Goal: Task Accomplishment & Management: Complete application form

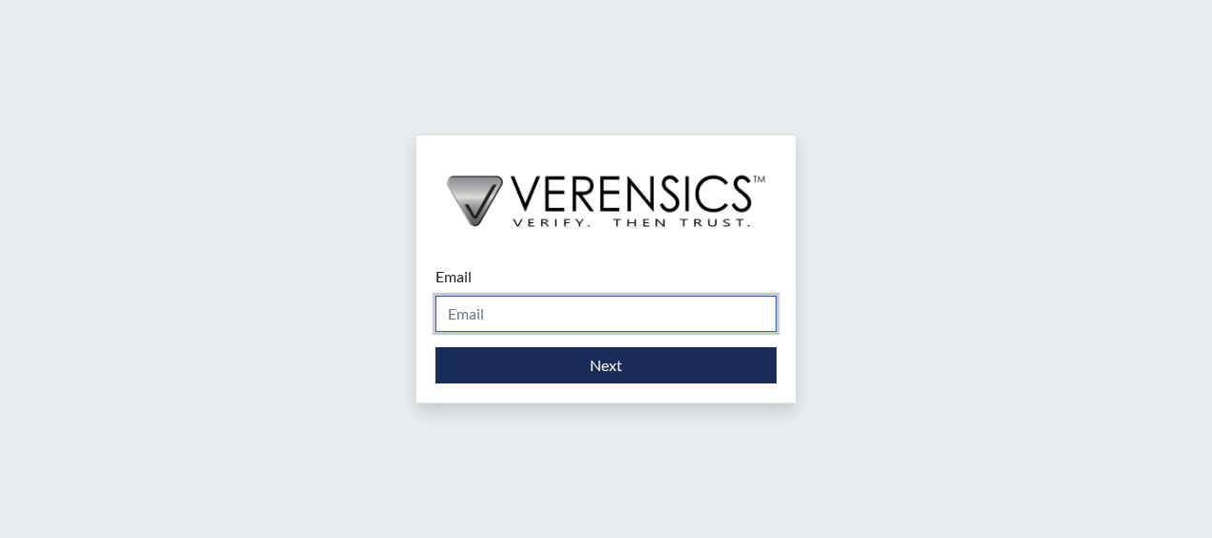
click at [515, 311] on input "Email" at bounding box center [606, 313] width 341 height 36
type input "[PERSON_NAME][EMAIL_ADDRESS][DOMAIN_NAME]"
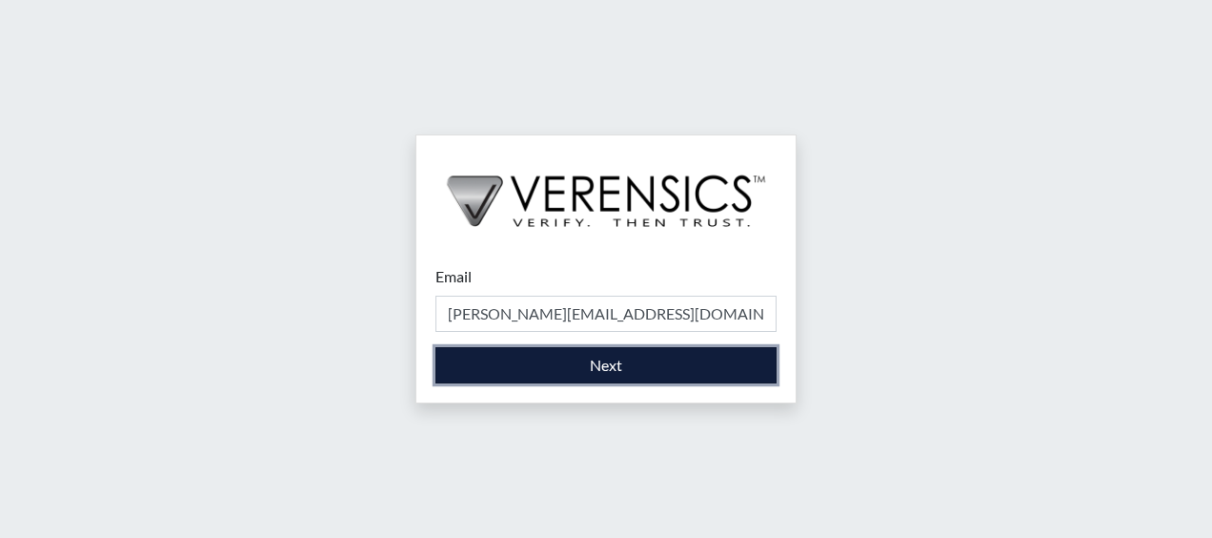
click at [589, 372] on button "Next" at bounding box center [606, 365] width 341 height 36
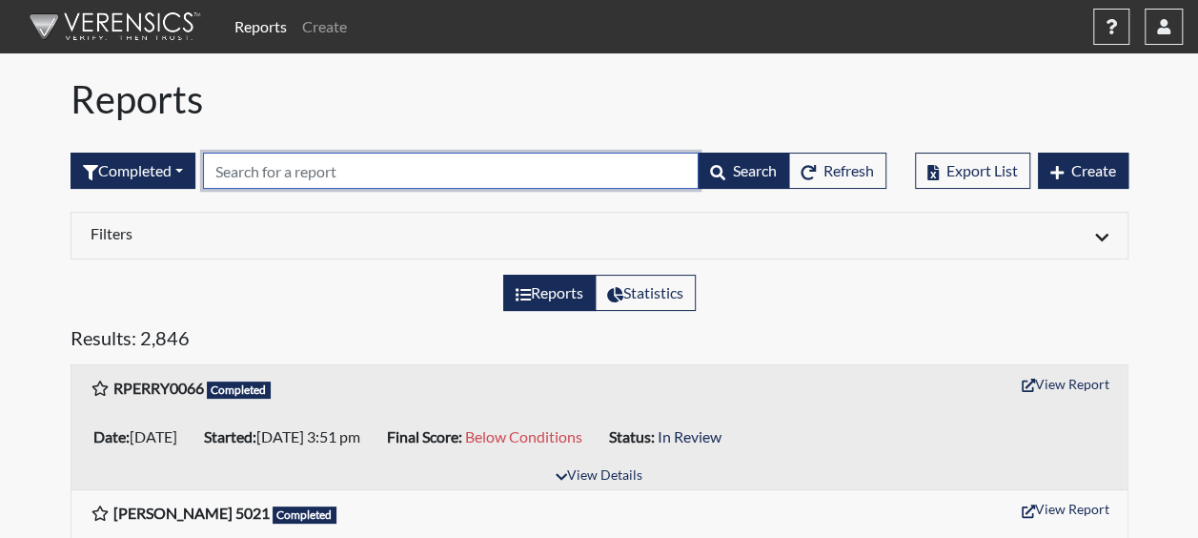
click at [240, 181] on input "text" at bounding box center [451, 170] width 496 height 36
type input "n"
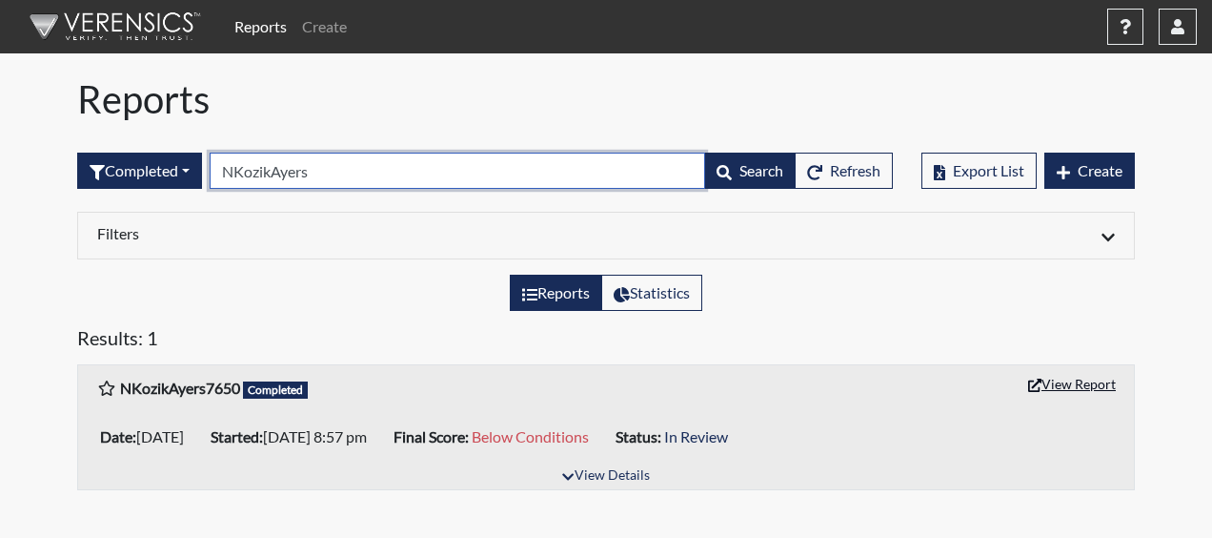
type input "NKozikAyers"
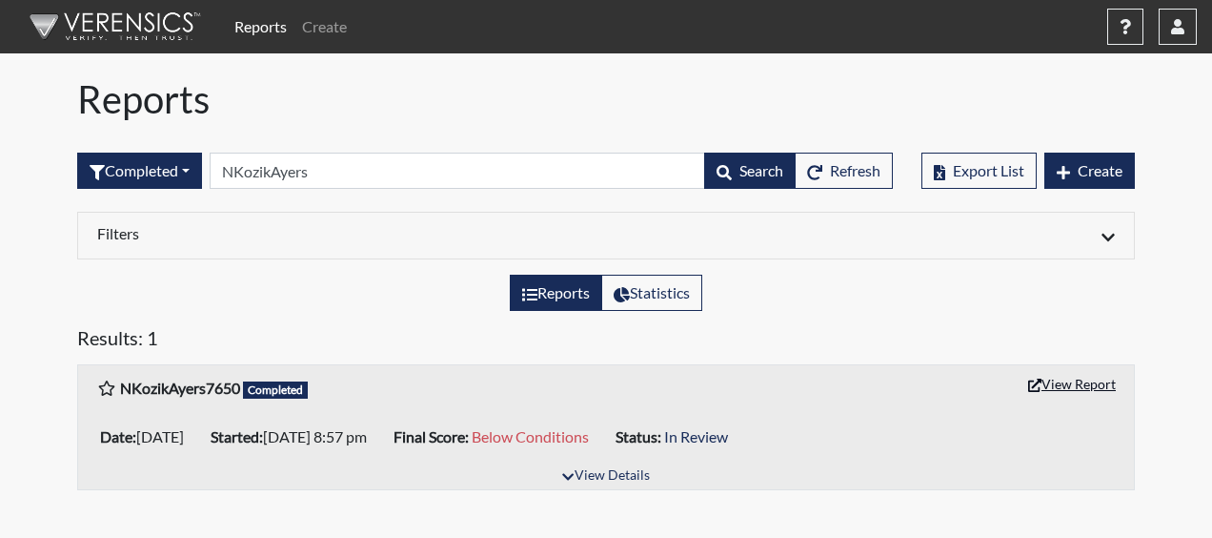
click at [1056, 389] on button "View Report" at bounding box center [1072, 384] width 105 height 30
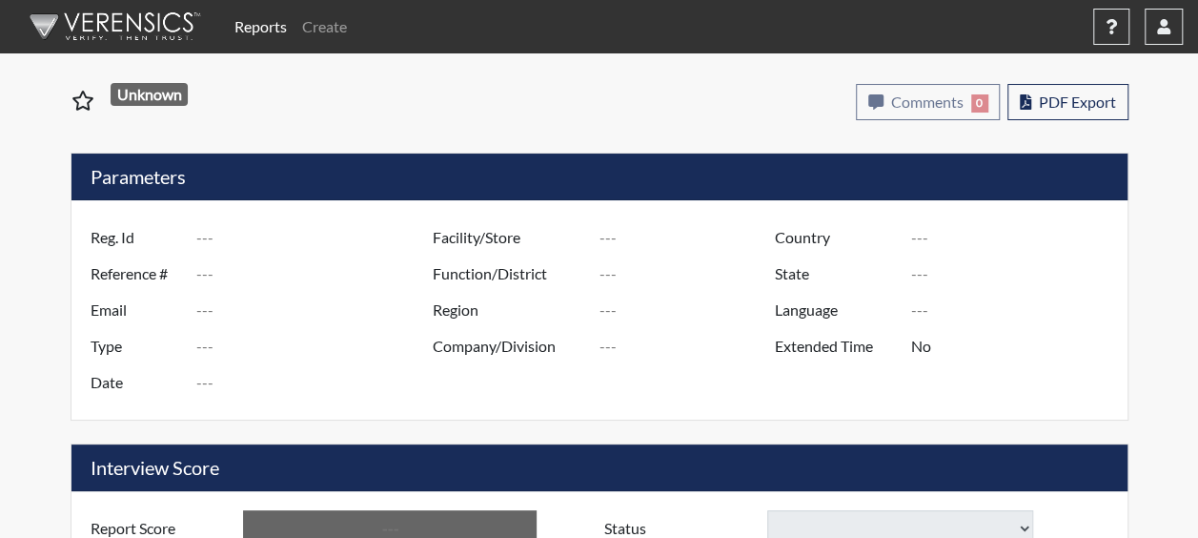
type input "NKozikAyers7650"
type input "51104"
type input "[EMAIL_ADDRESS][DOMAIN_NAME]"
type input "Corrections Pre-Employment"
type input "[DATE]"
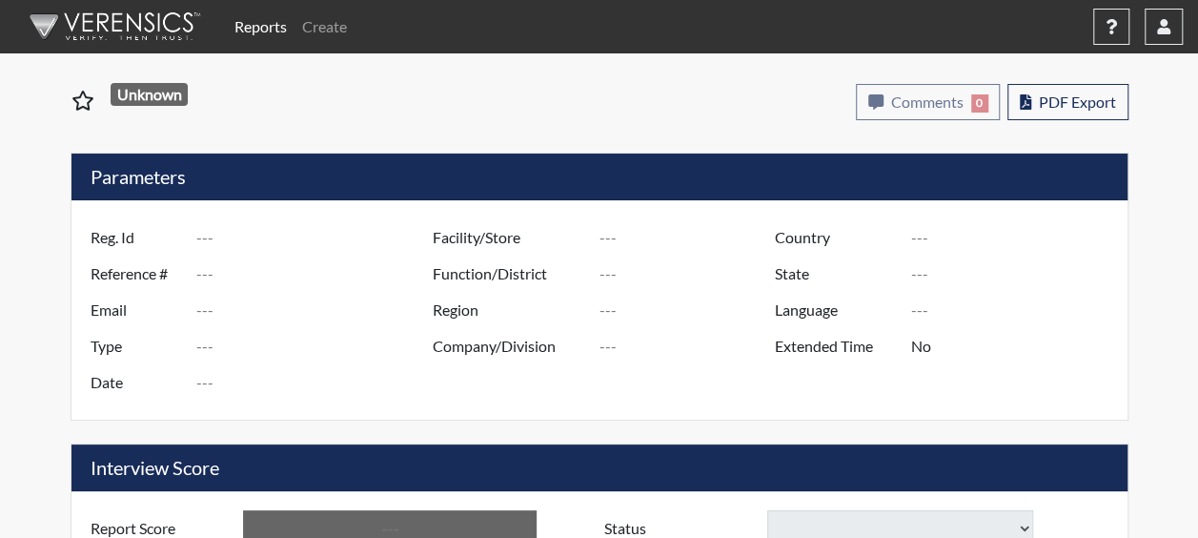
type input "[PERSON_NAME]"
type input "[GEOGRAPHIC_DATA]"
type input "[US_STATE]"
type input "English"
type input "Yes"
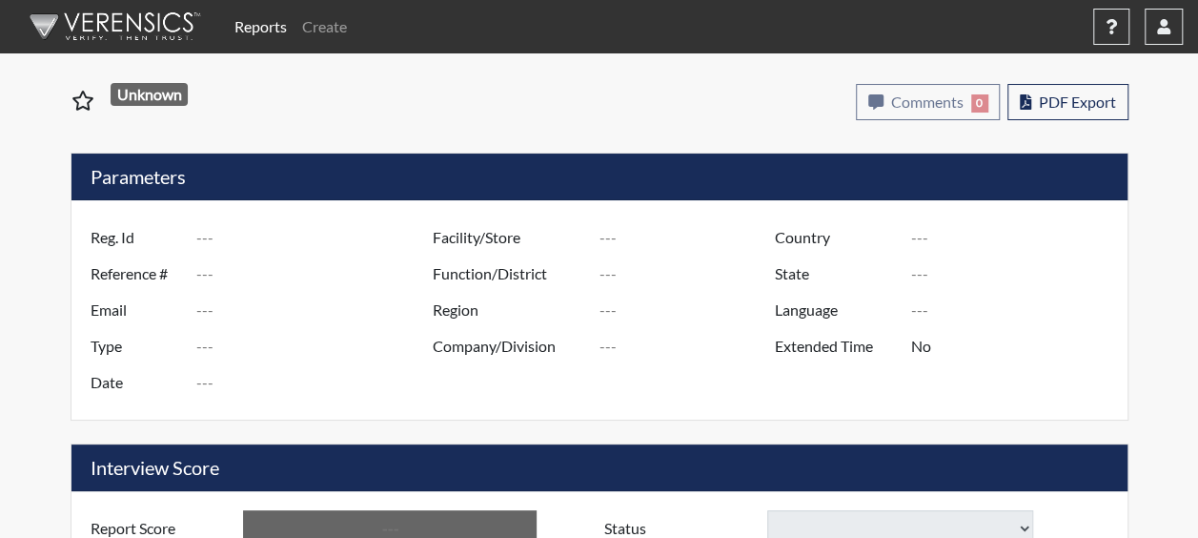
type input "Below Conditions"
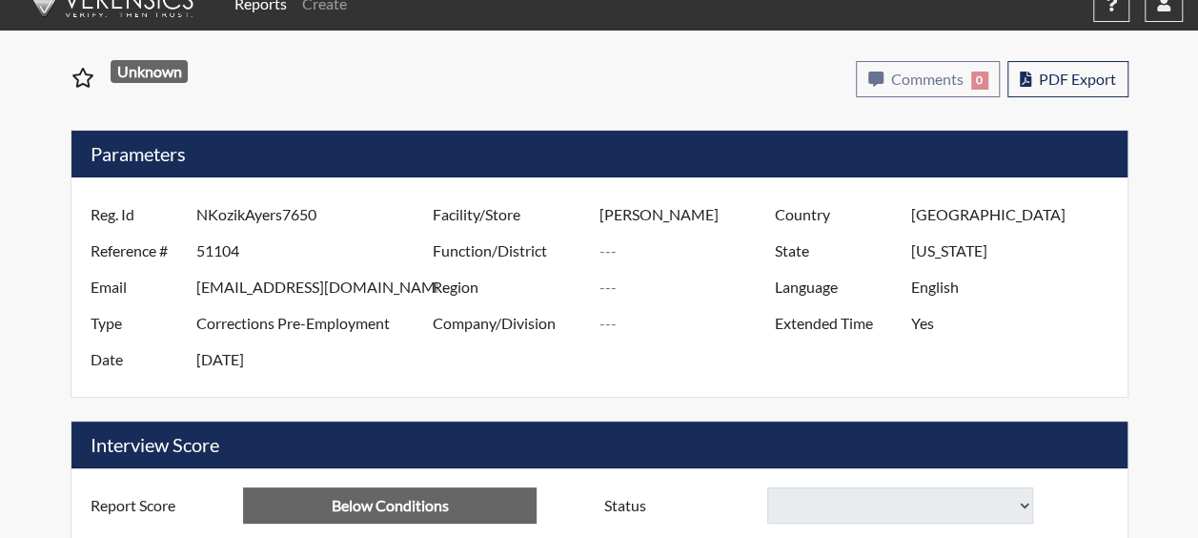
select select
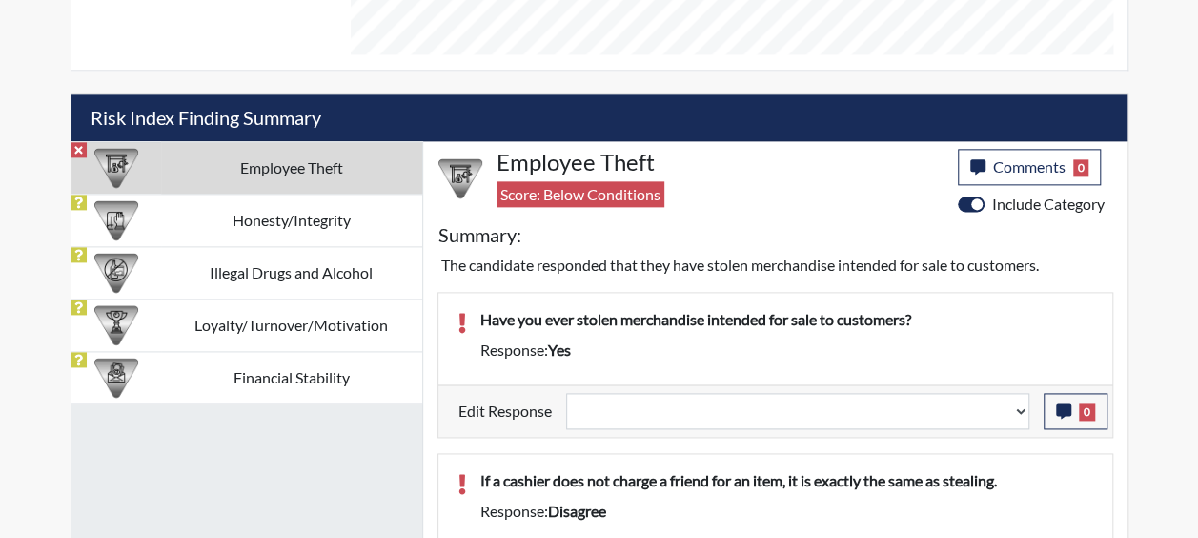
scroll to position [1186, 0]
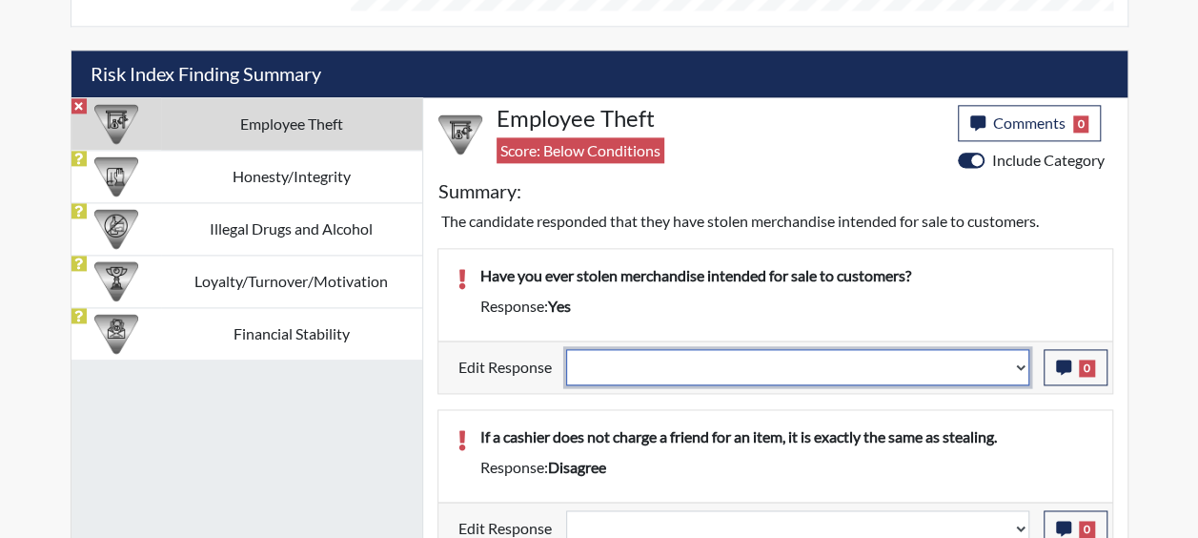
click at [1017, 361] on select "Question is not relevant. Results will be updated. Reasonable explanation provi…" at bounding box center [797, 367] width 463 height 36
select select "reasonable-explanation-provided"
click at [566, 349] on select "Question is not relevant. Results will be updated. Reasonable explanation provi…" at bounding box center [797, 367] width 463 height 36
select select
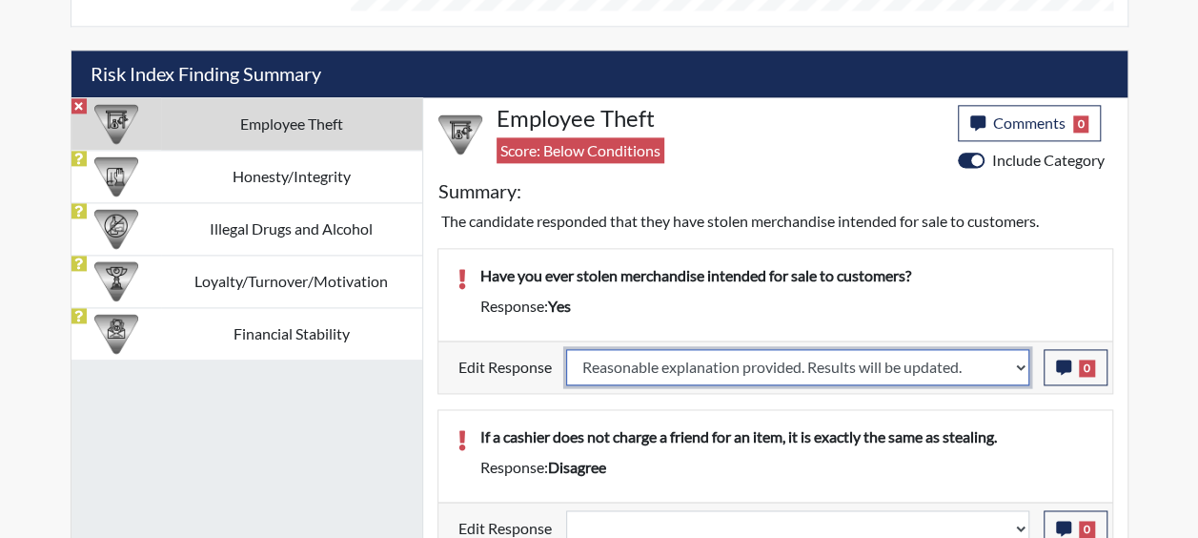
select select
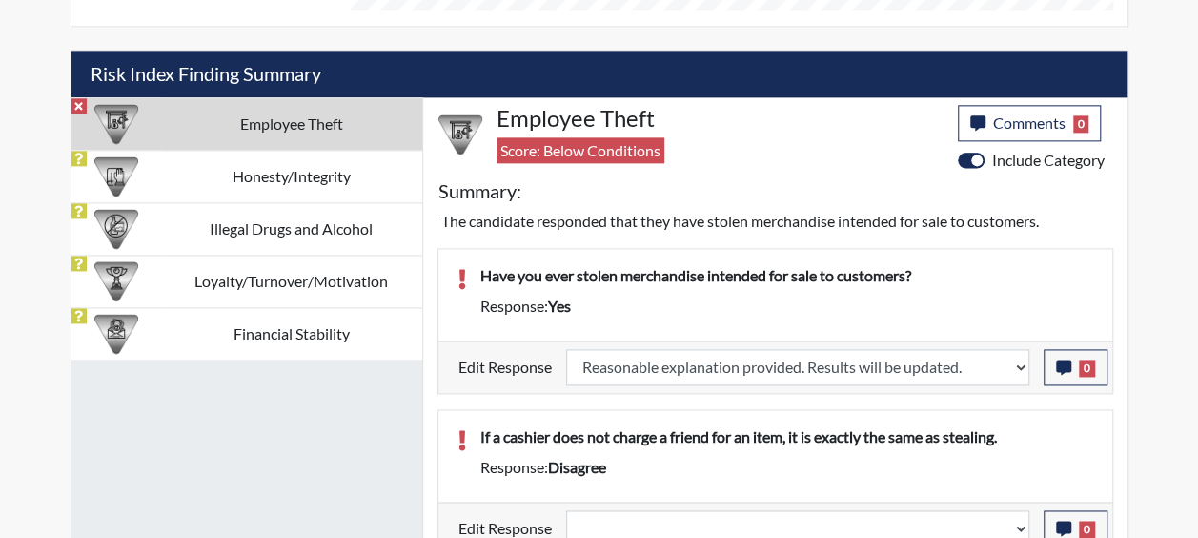
select select
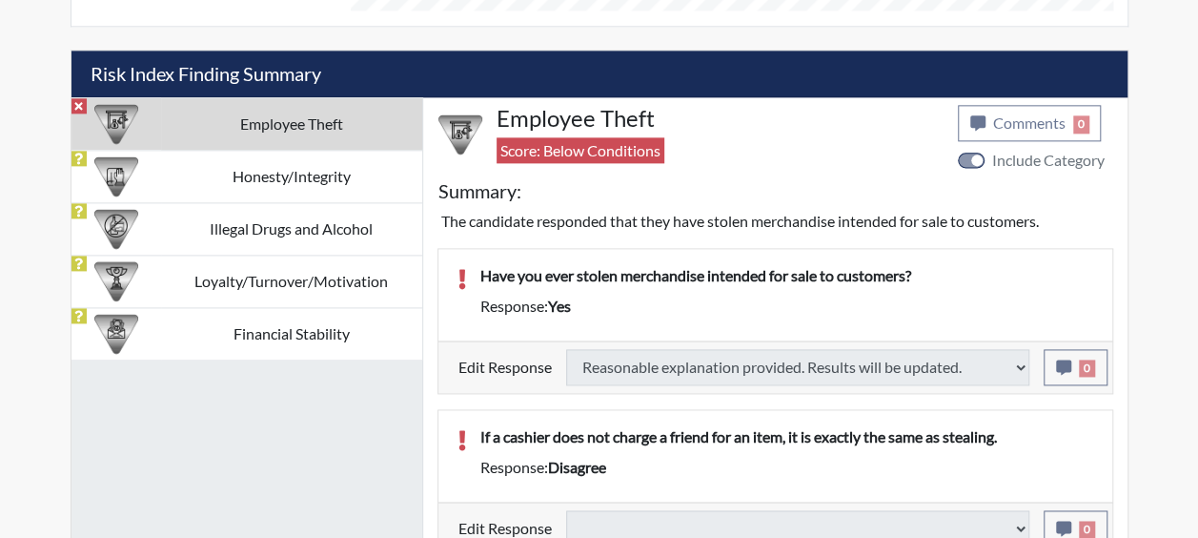
type input "Above Conditions"
select select
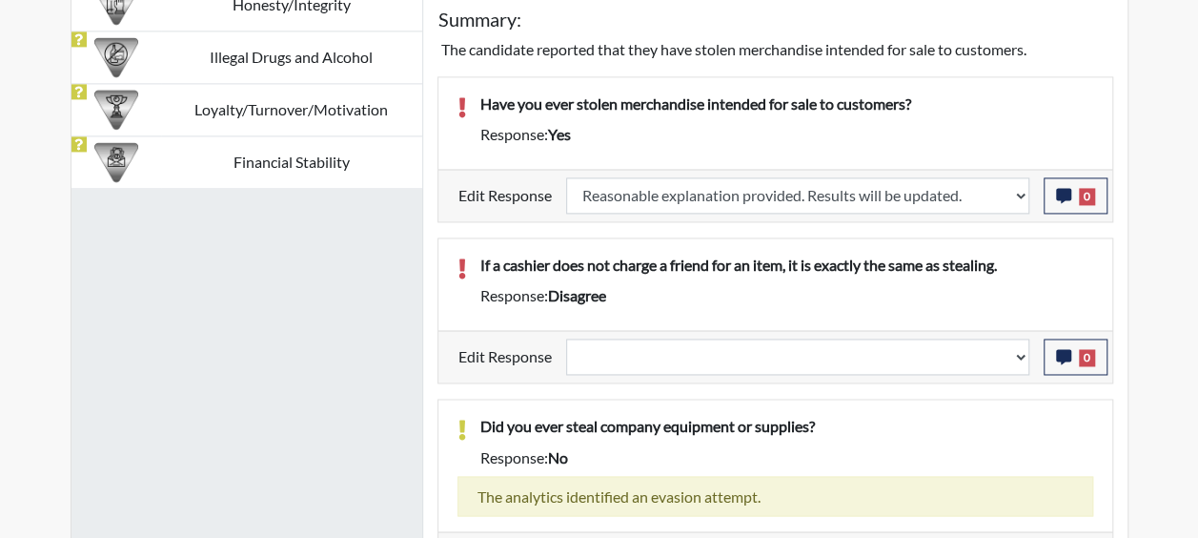
scroll to position [1376, 0]
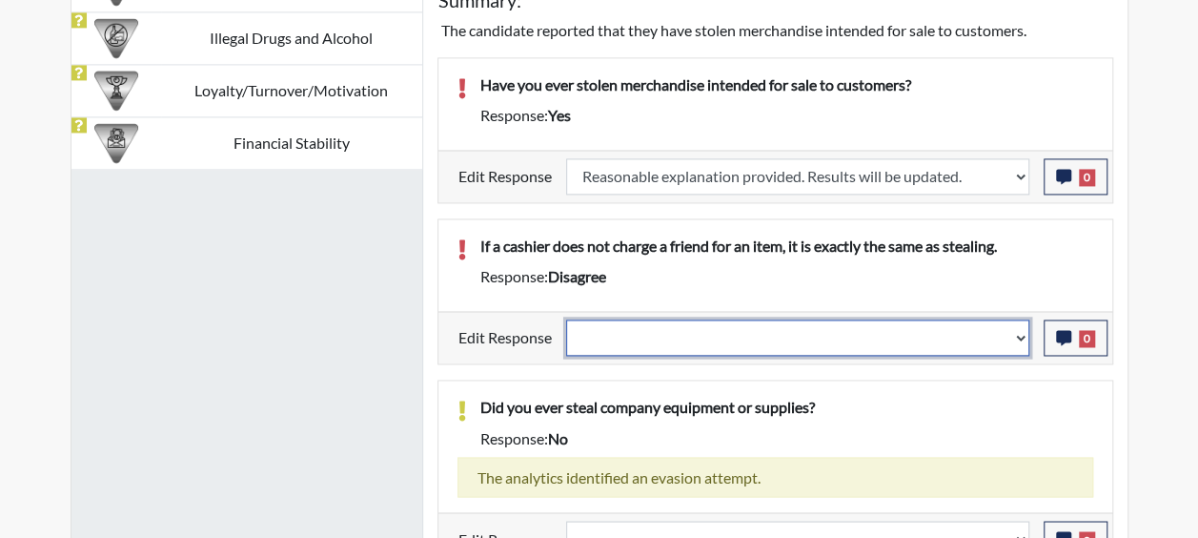
click at [1018, 331] on select "Question is not relevant. Results will be updated. Reasonable explanation provi…" at bounding box center [797, 337] width 463 height 36
select select "reasonable-explanation-provided"
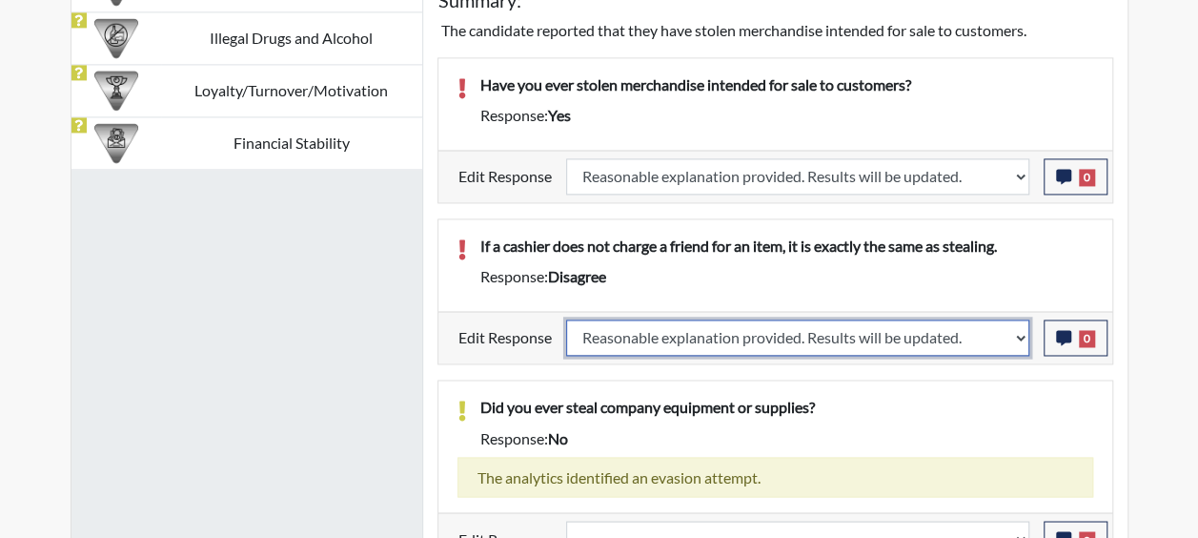
click at [566, 319] on select "Question is not relevant. Results will be updated. Reasonable explanation provi…" at bounding box center [797, 337] width 463 height 36
select select
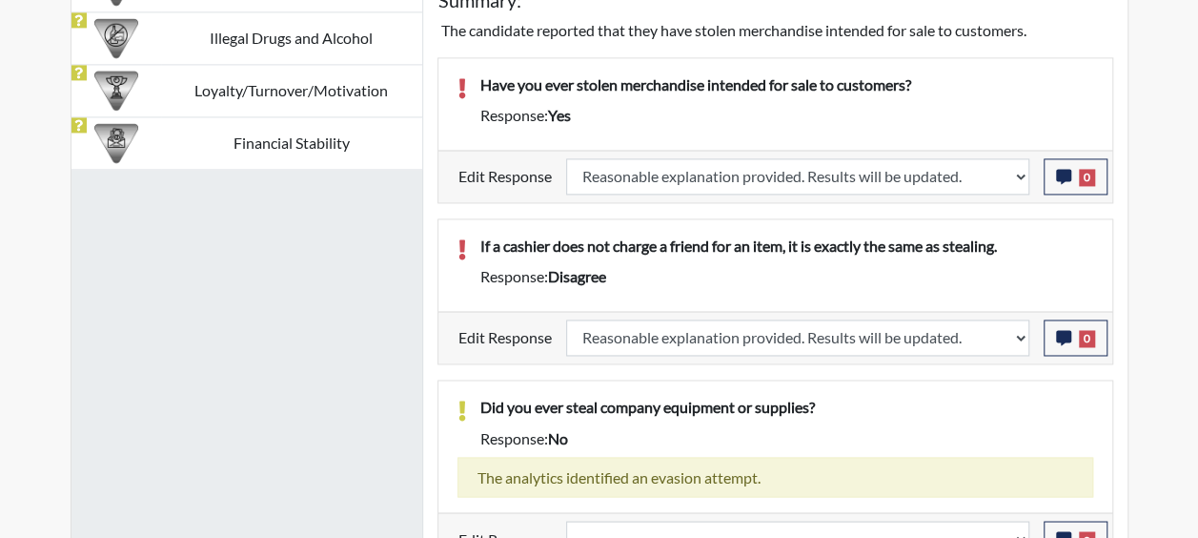
select select
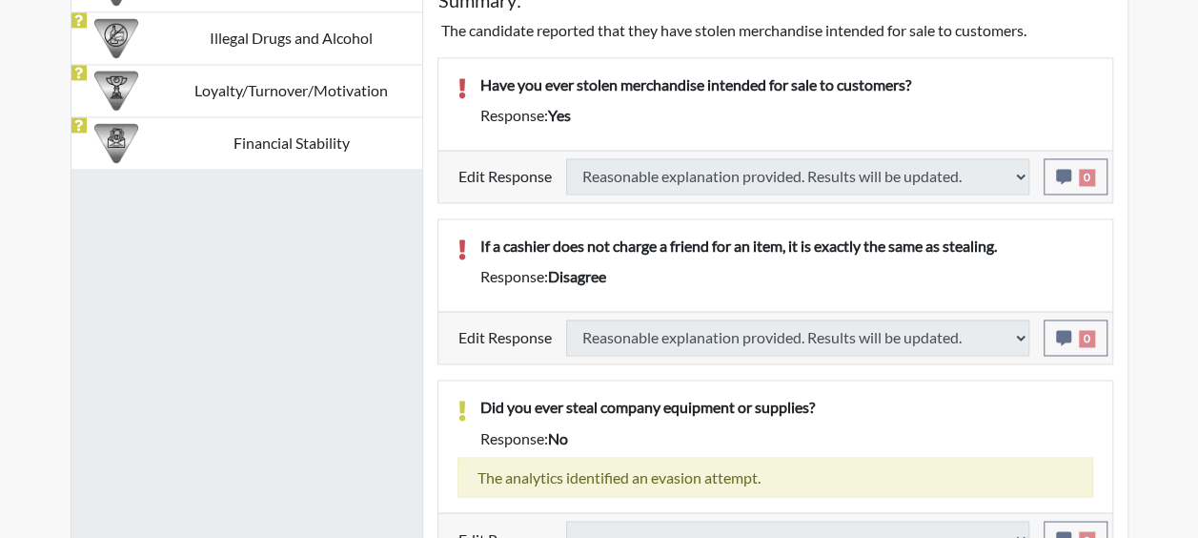
select select
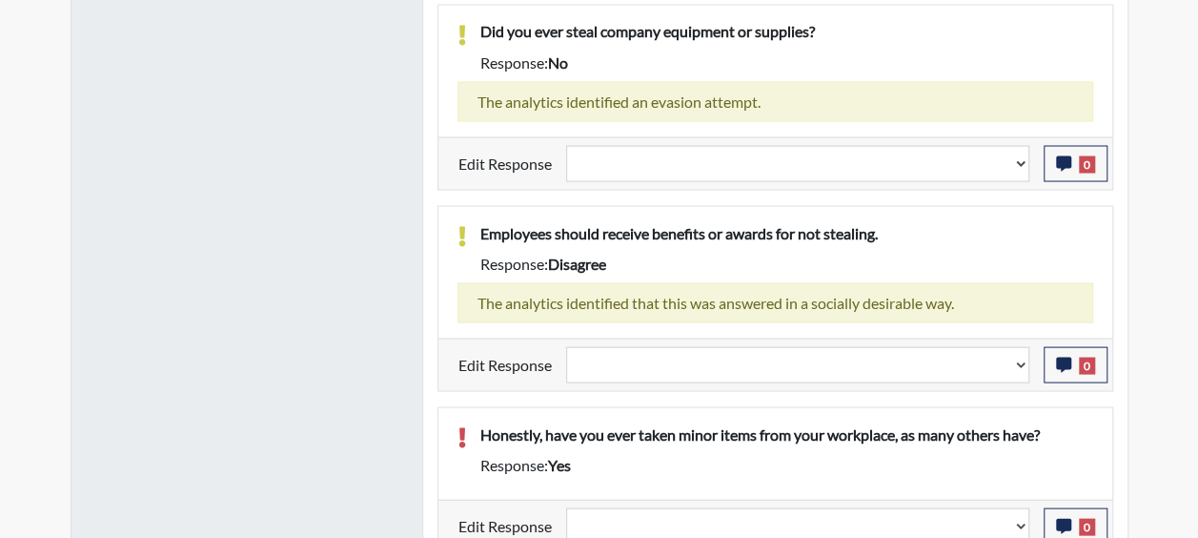
scroll to position [1754, 0]
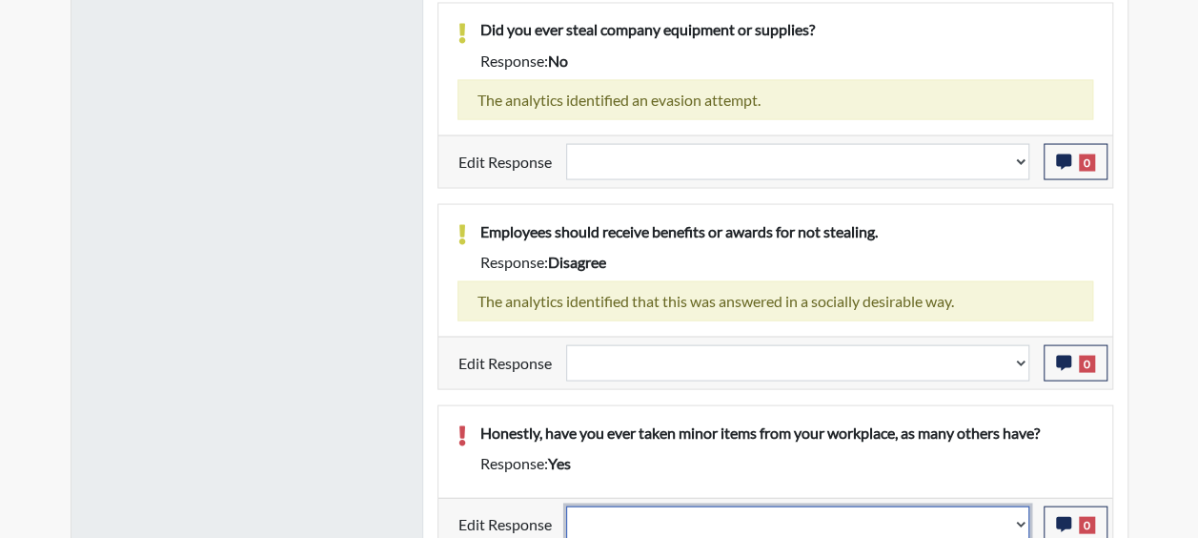
click at [1022, 509] on select "Question is not relevant. Results will be updated. Reasonable explanation provi…" at bounding box center [797, 523] width 463 height 36
select select "confirmed"
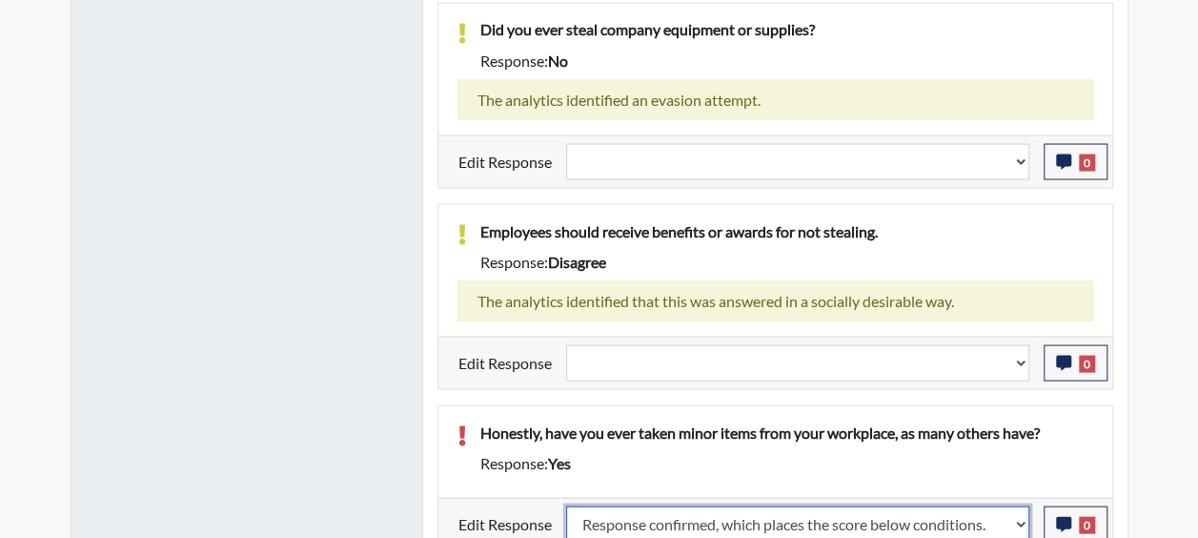
click at [566, 505] on select "Question is not relevant. Results will be updated. Reasonable explanation provi…" at bounding box center [797, 523] width 463 height 36
select select
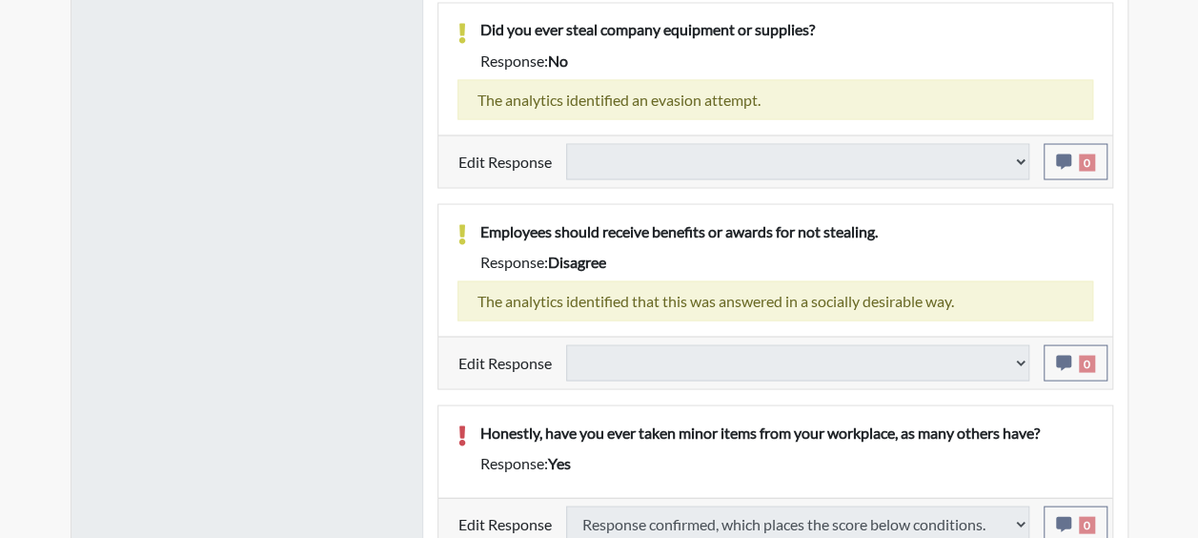
type input "Below Conditions"
select select
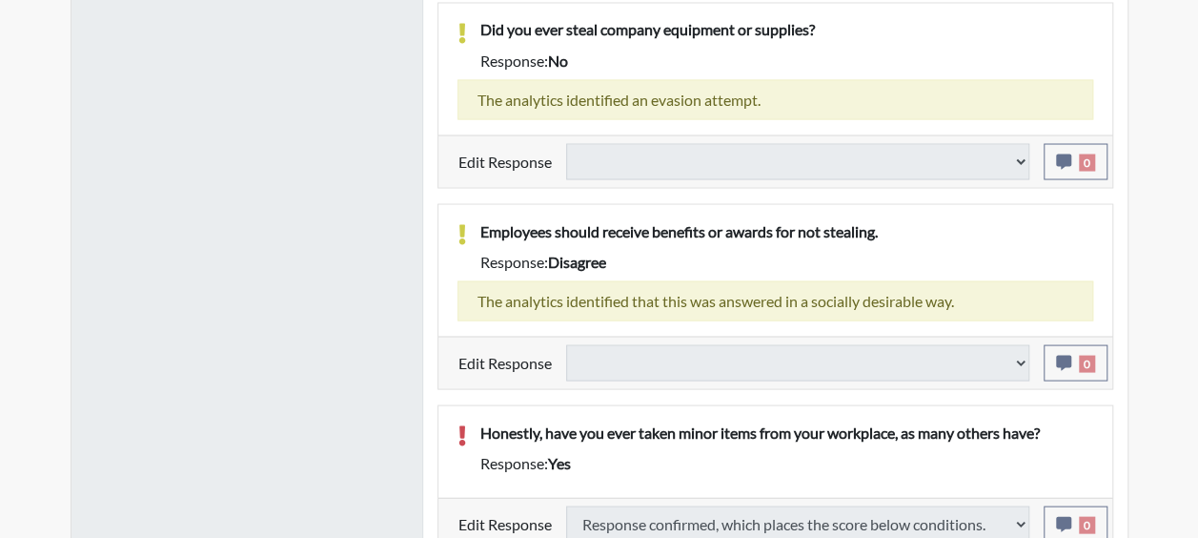
select select
select select "confirmed"
select select
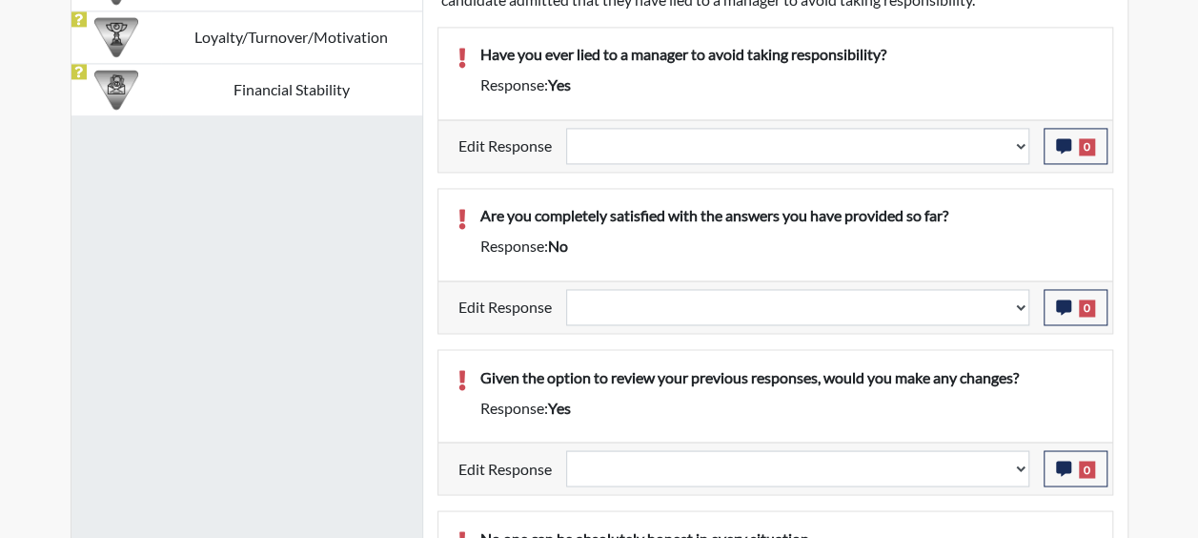
scroll to position [1277, 0]
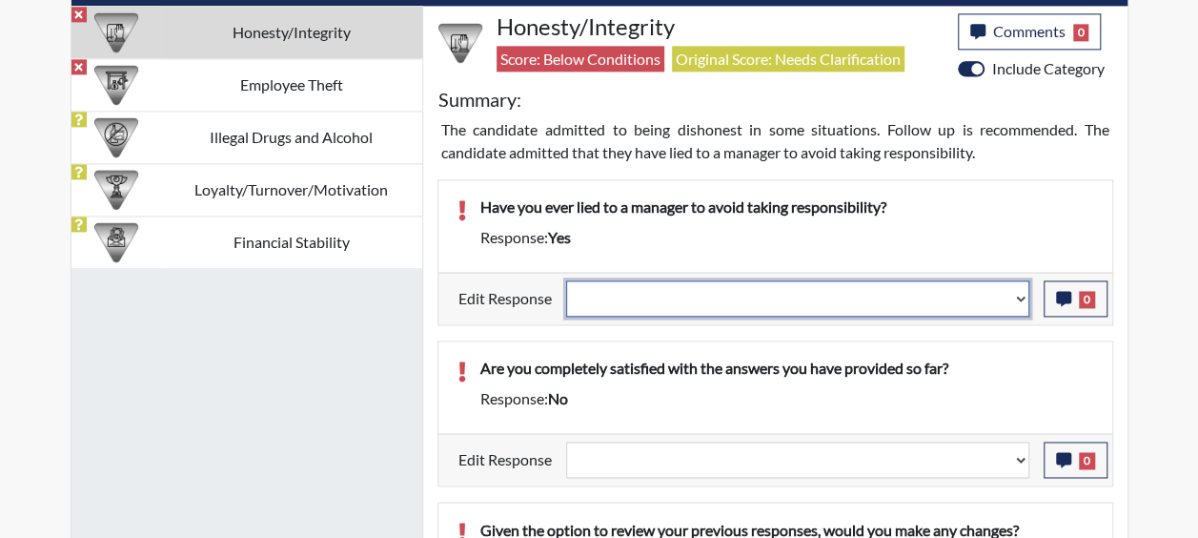
click at [1025, 290] on select "Question is not relevant. Results will be updated. Reasonable explanation provi…" at bounding box center [797, 298] width 463 height 36
select select "reasonable-explanation-provided"
click at [566, 280] on select "Question is not relevant. Results will be updated. Reasonable explanation provi…" at bounding box center [797, 298] width 463 height 36
select select
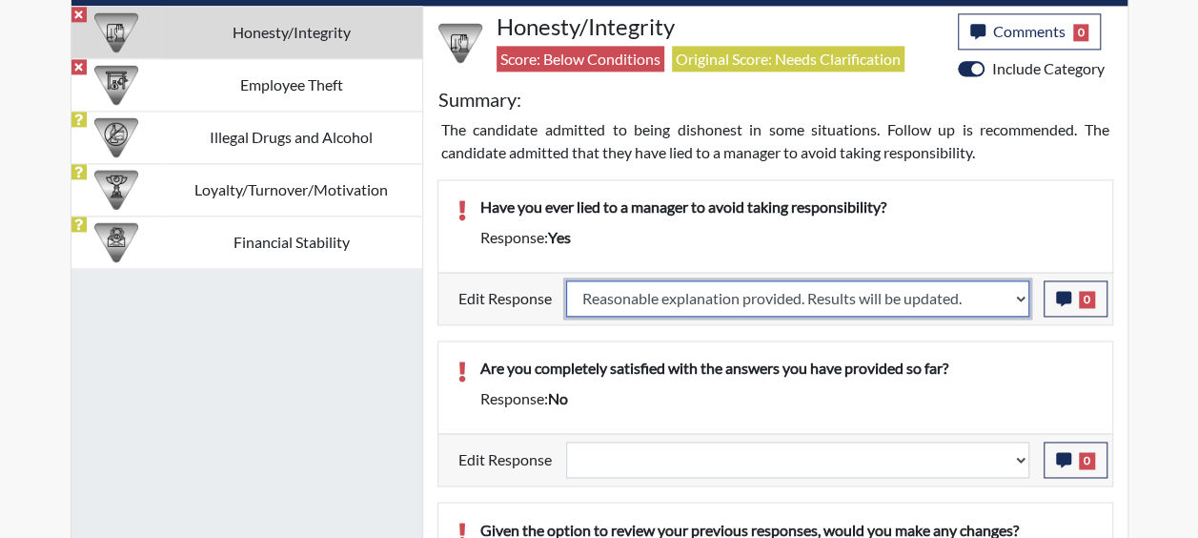
select select
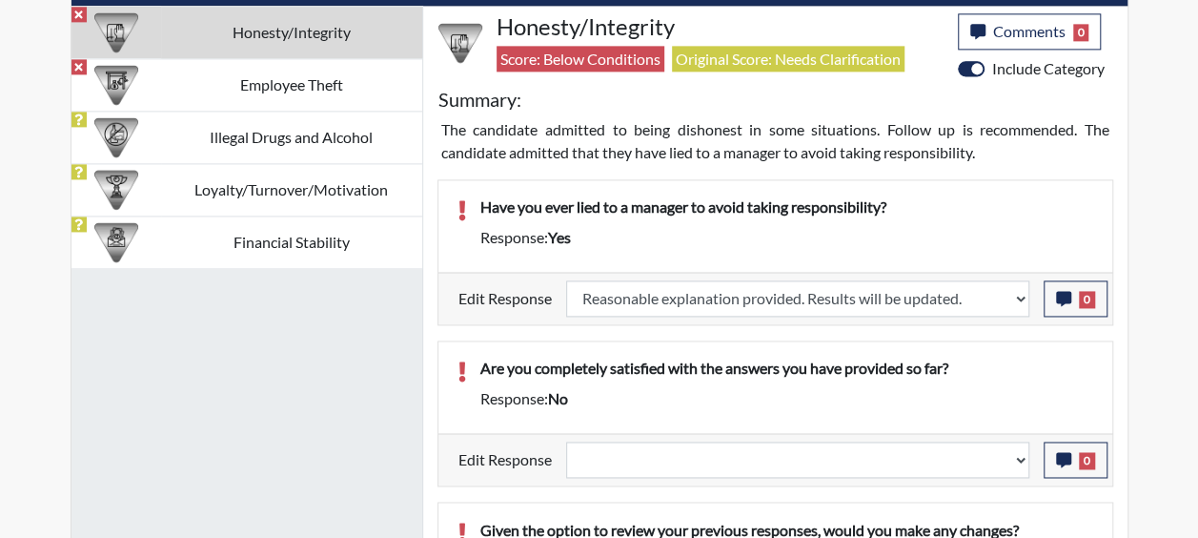
select select
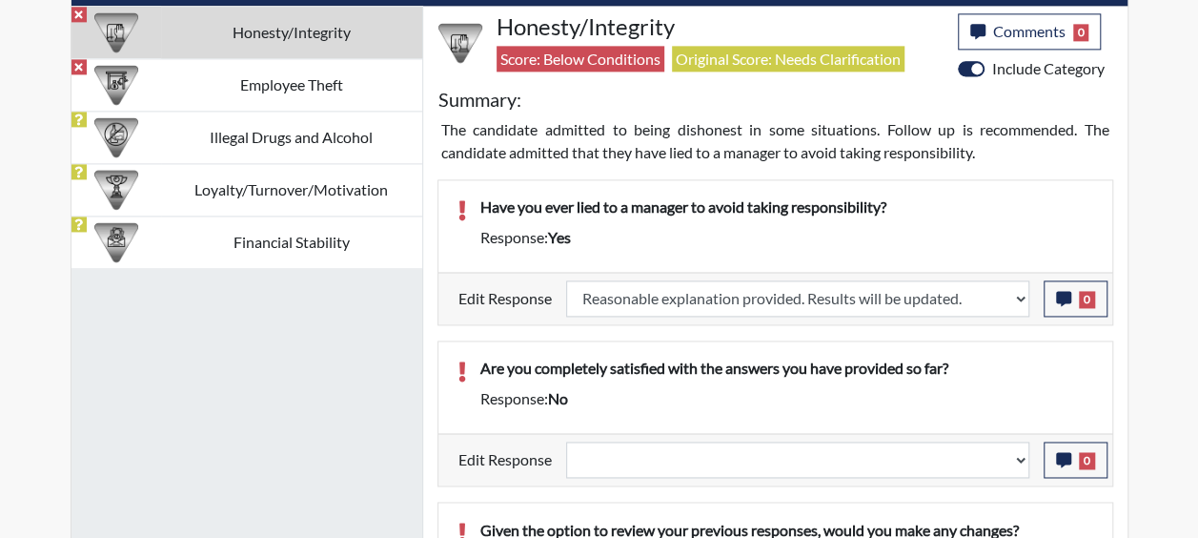
select select
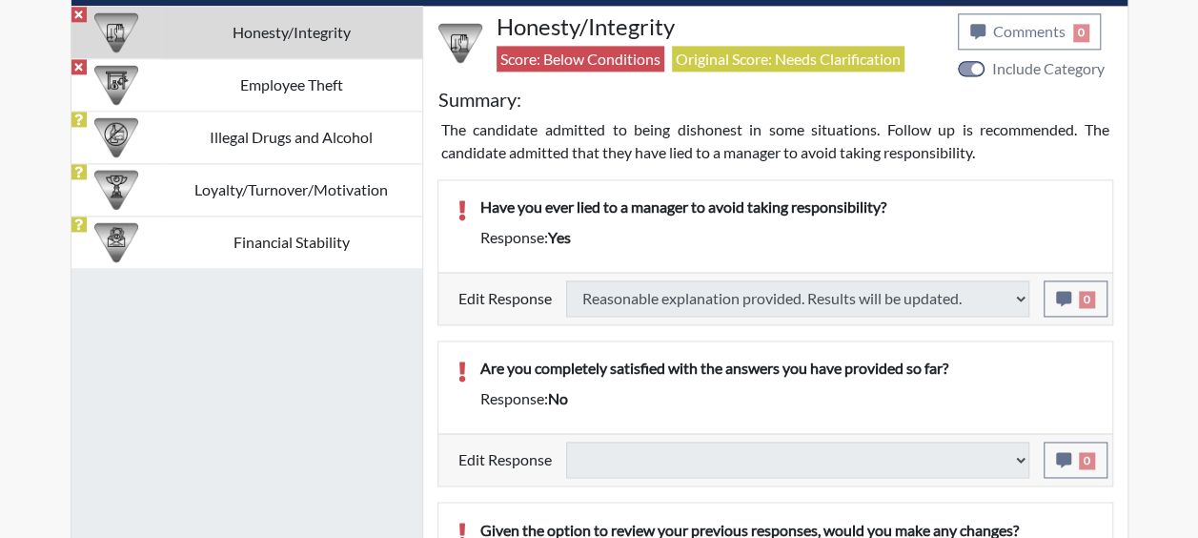
scroll to position [1226, 0]
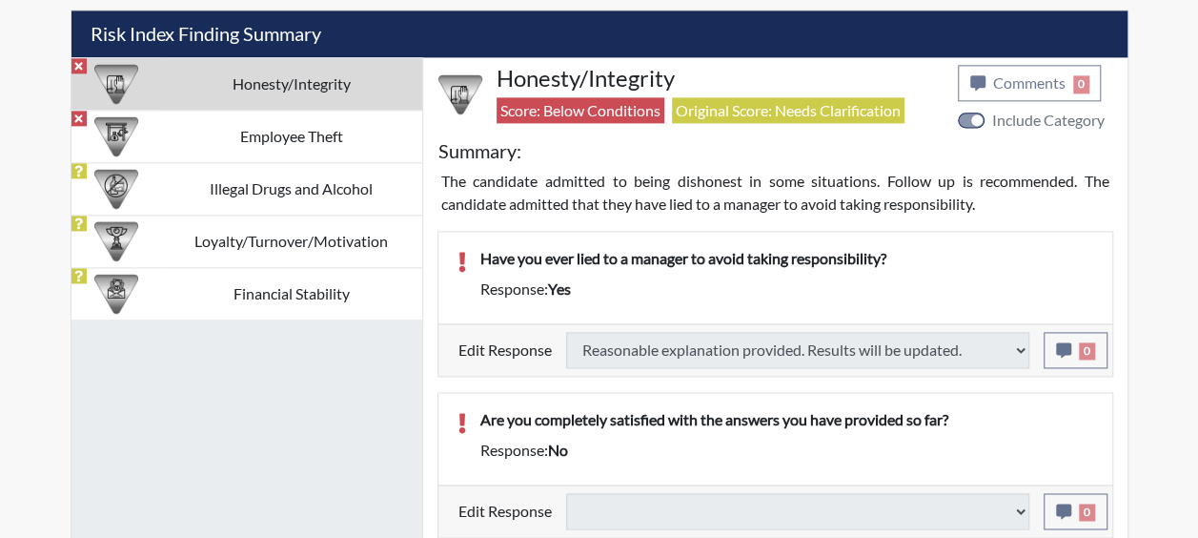
select select "reasonable-explanation-provided"
select select
select select "confirmed"
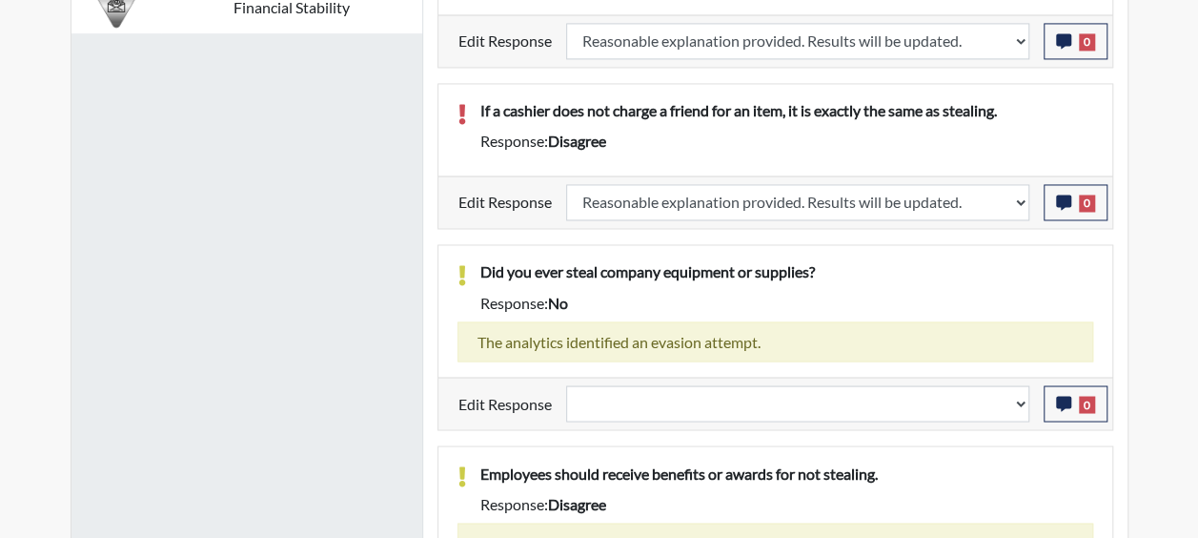
scroll to position [1607, 0]
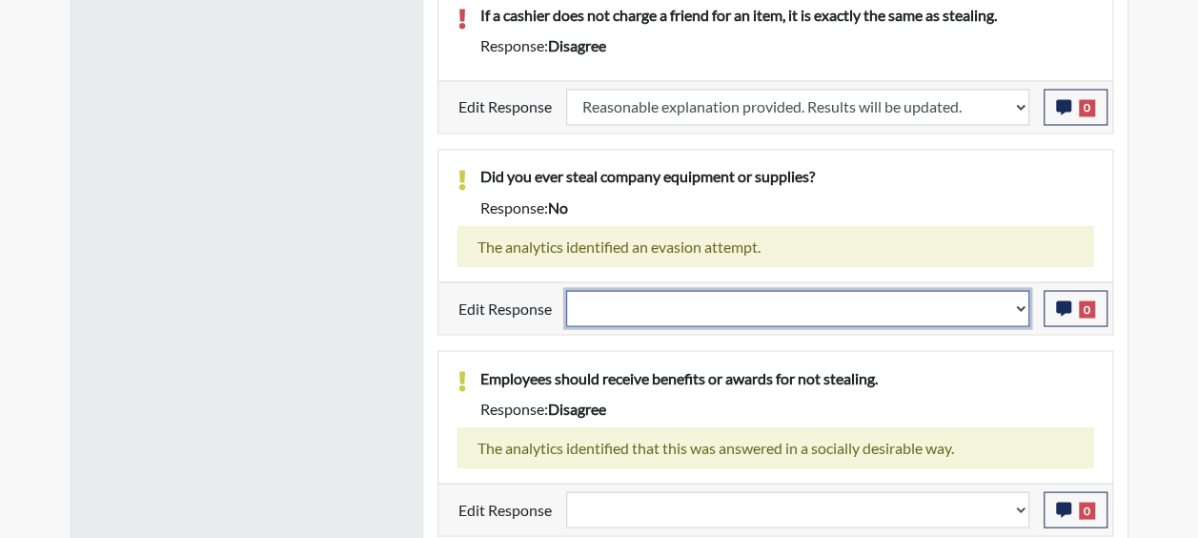
click at [1022, 299] on select "Question is not relevant. Results will be updated. Reasonable explanation provi…" at bounding box center [797, 308] width 463 height 36
select select "reasonable-explanation-provided"
click at [566, 290] on select "Question is not relevant. Results will be updated. Reasonable explanation provi…" at bounding box center [797, 308] width 463 height 36
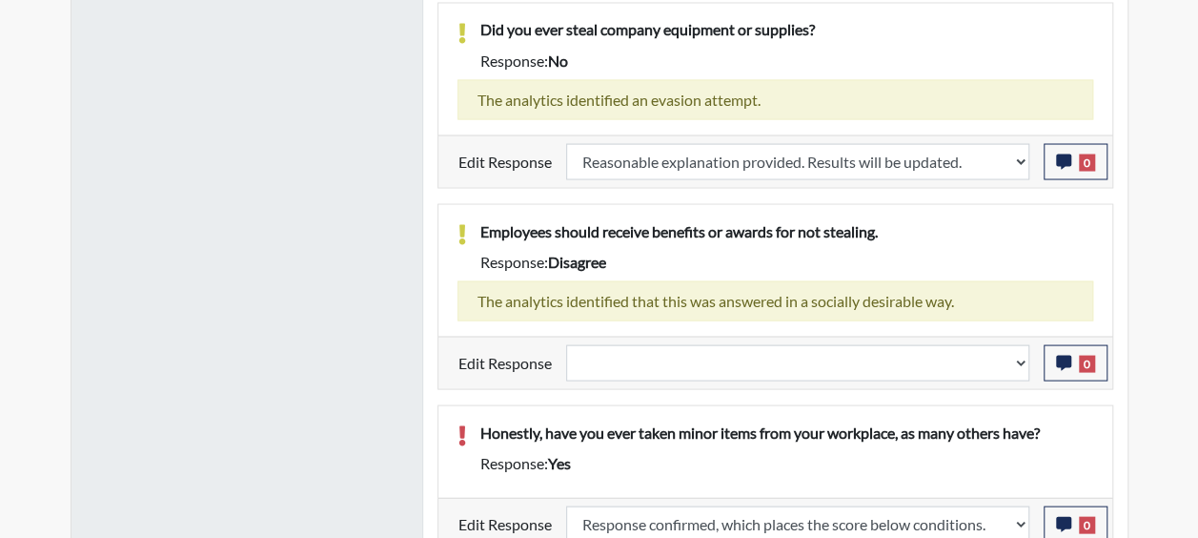
scroll to position [316, 793]
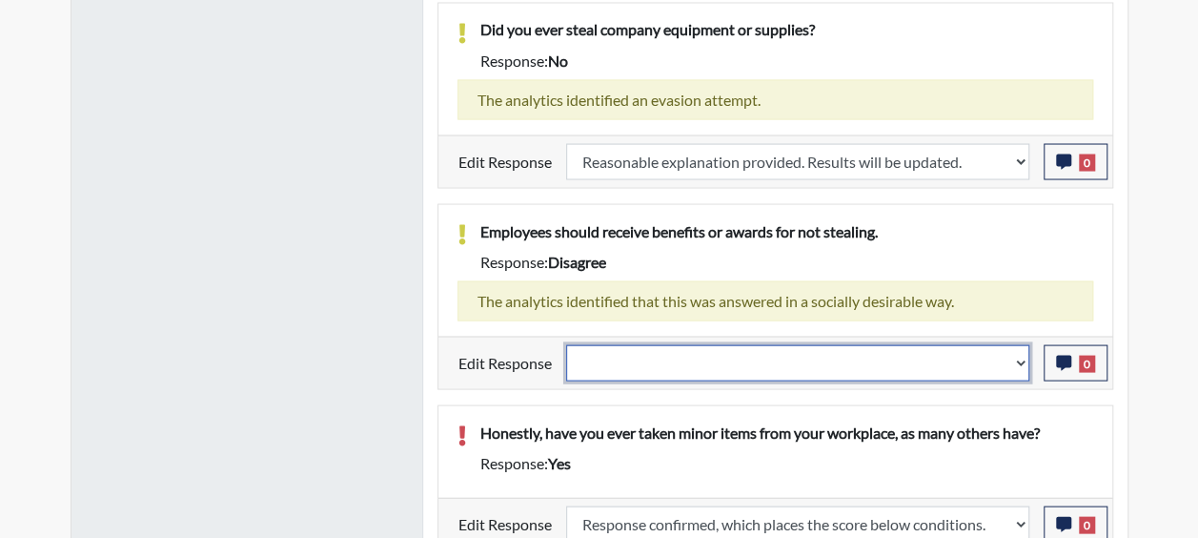
click at [1019, 350] on select "Question is not relevant. Results will be updated. Reasonable explanation provi…" at bounding box center [797, 362] width 463 height 36
select select "reasonable-explanation-provided"
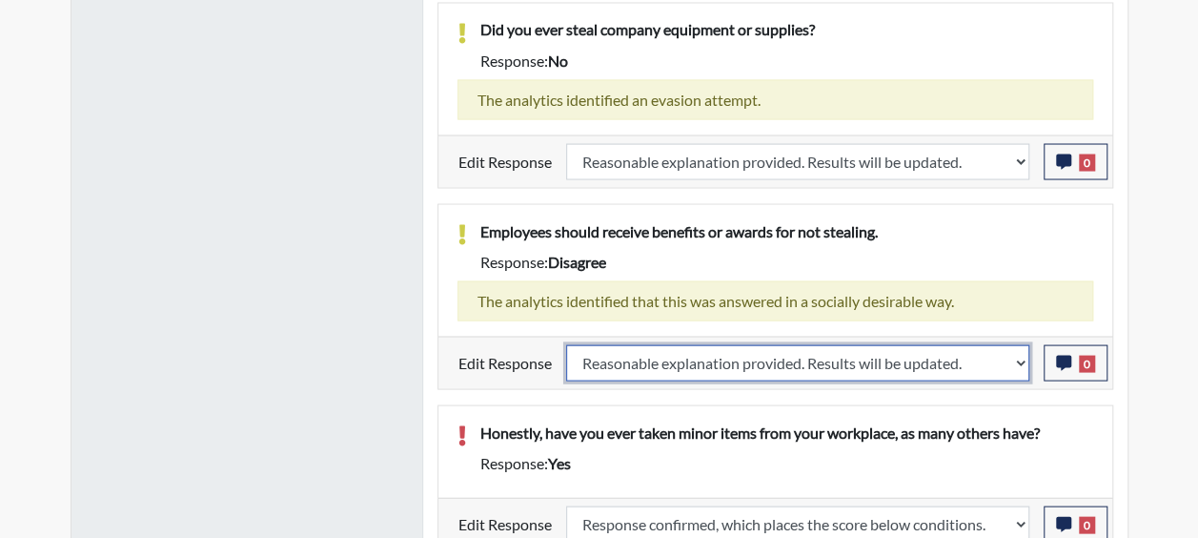
click at [566, 344] on select "Question is not relevant. Results will be updated. Reasonable explanation provi…" at bounding box center [797, 362] width 463 height 36
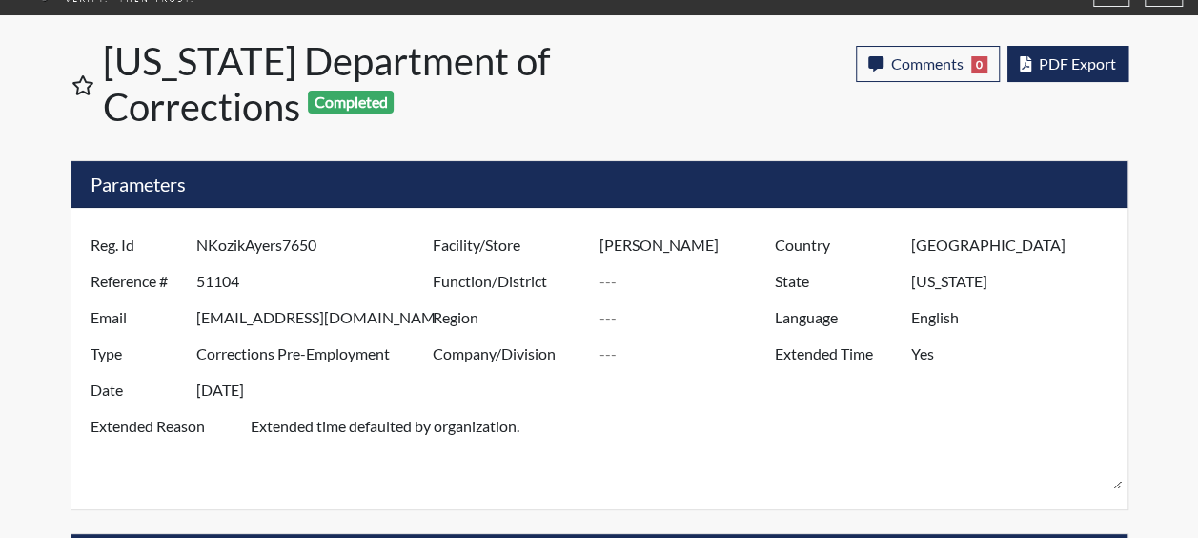
scroll to position [0, 0]
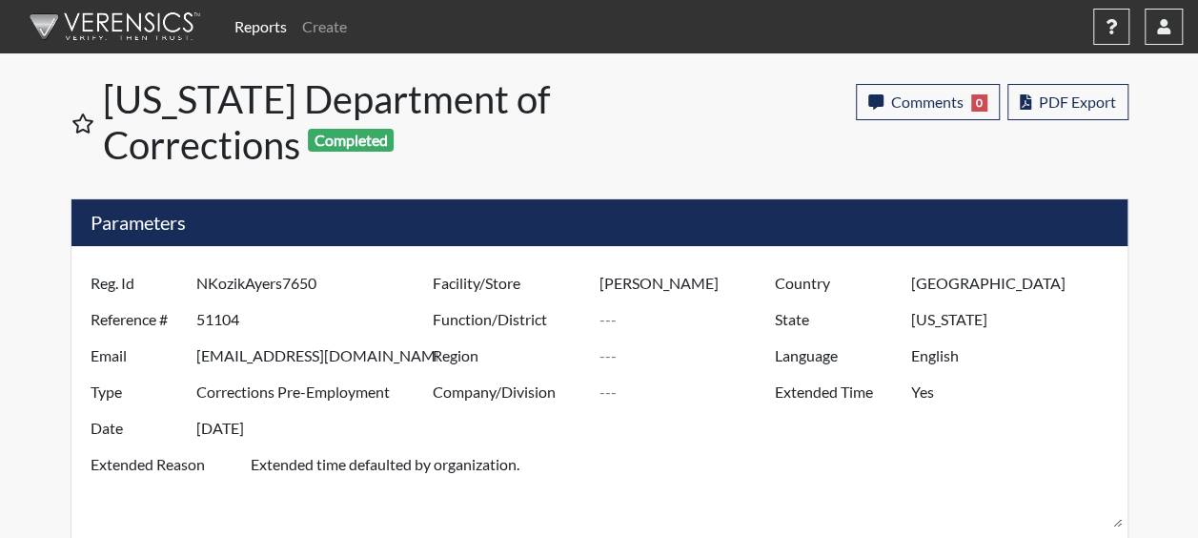
click at [1165, 55] on div "Reports Create Help Center × Verensics Best Practices How to successfully use t…" at bounding box center [599, 38] width 1198 height 76
click at [1163, 40] on button "button" at bounding box center [1164, 27] width 38 height 36
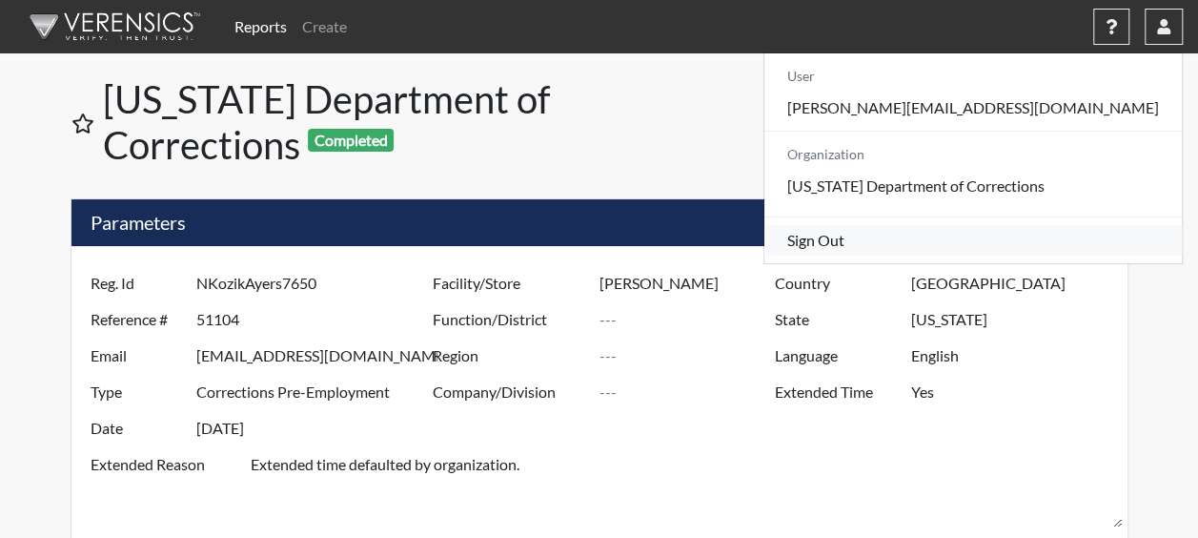
click at [1027, 255] on link "Sign Out" at bounding box center [972, 240] width 417 height 30
